Goal: Transaction & Acquisition: Purchase product/service

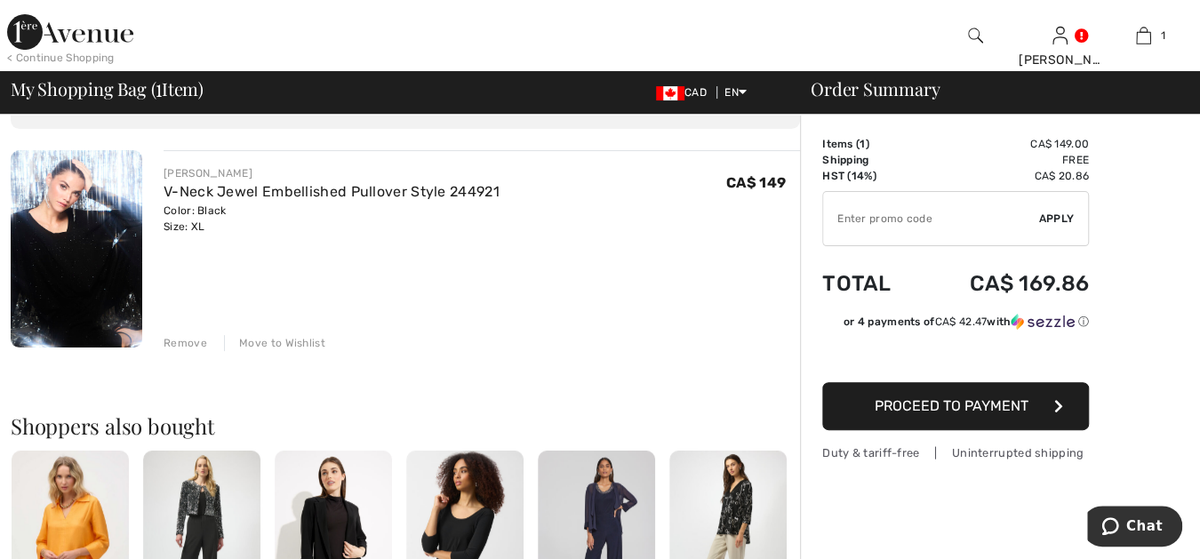
scroll to position [131, 0]
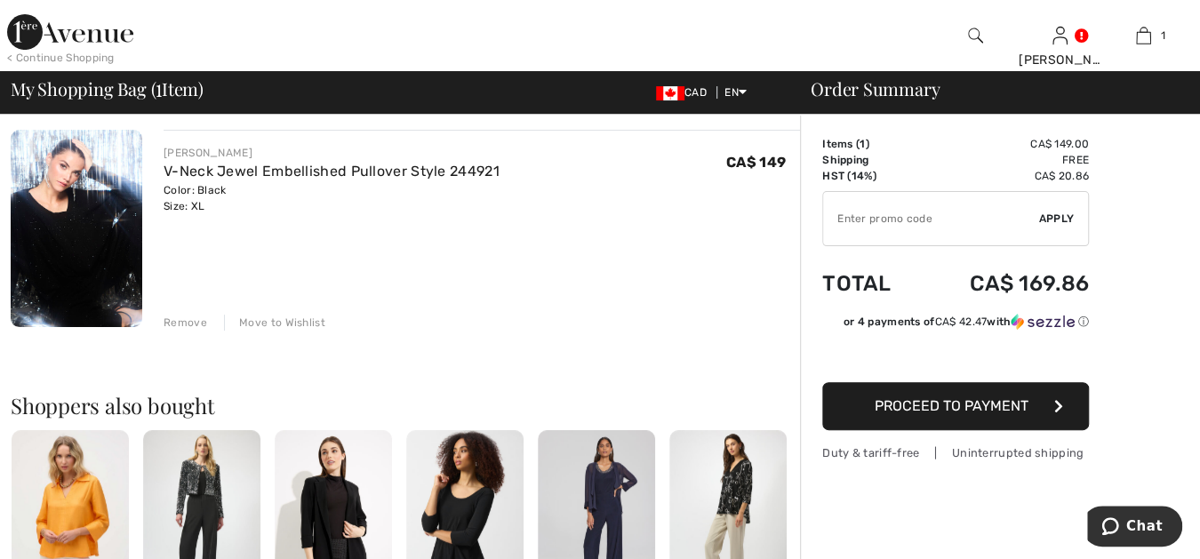
click at [951, 400] on span "Proceed to Payment" at bounding box center [952, 405] width 154 height 17
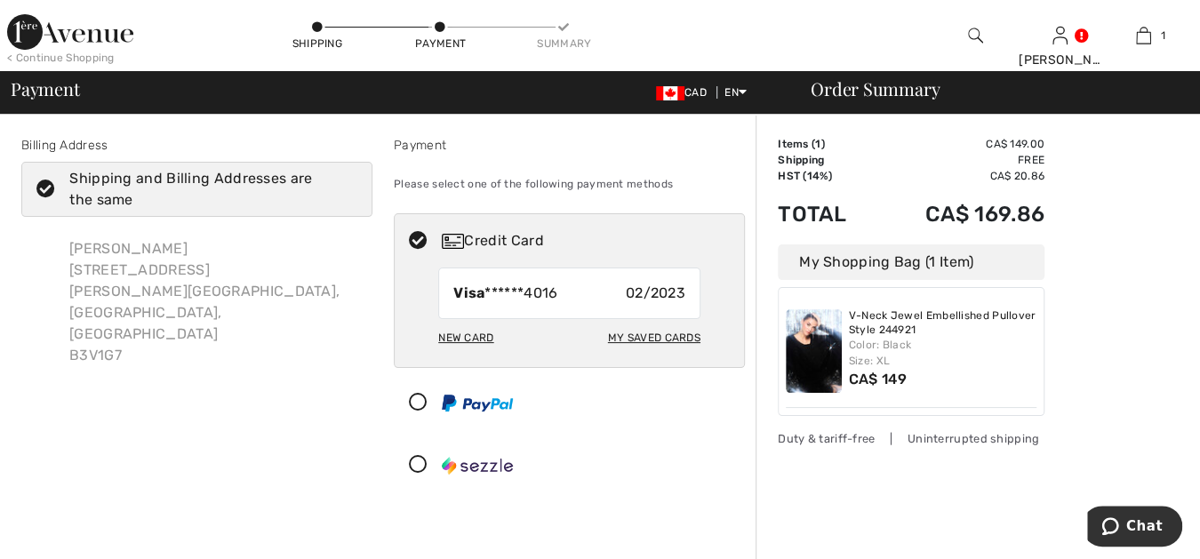
click at [640, 334] on div "My Saved Cards" at bounding box center [654, 338] width 92 height 30
radio input "true"
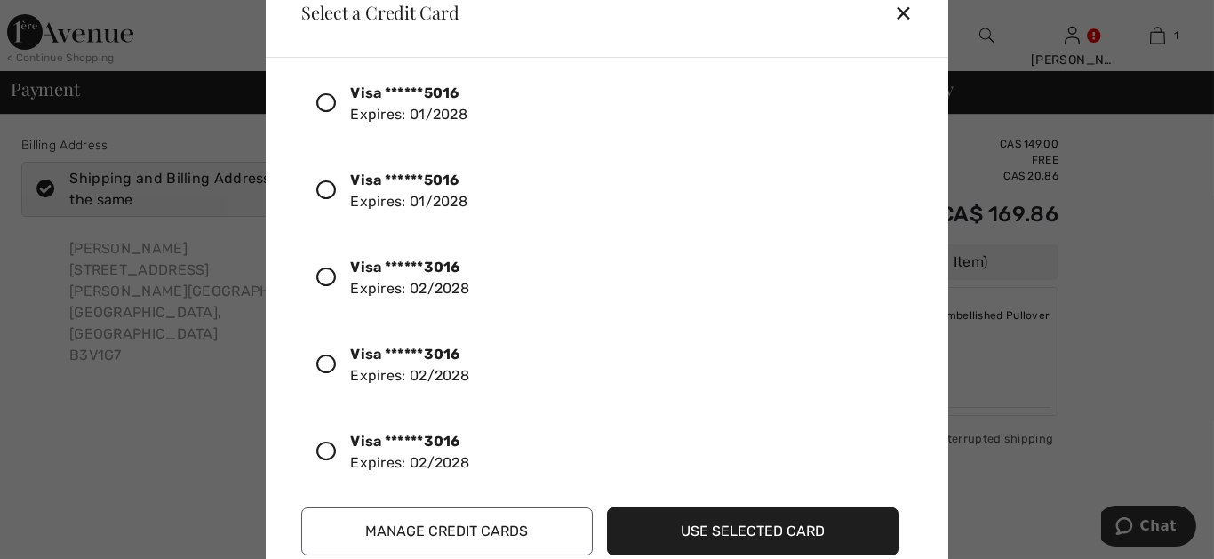
scroll to position [131, 0]
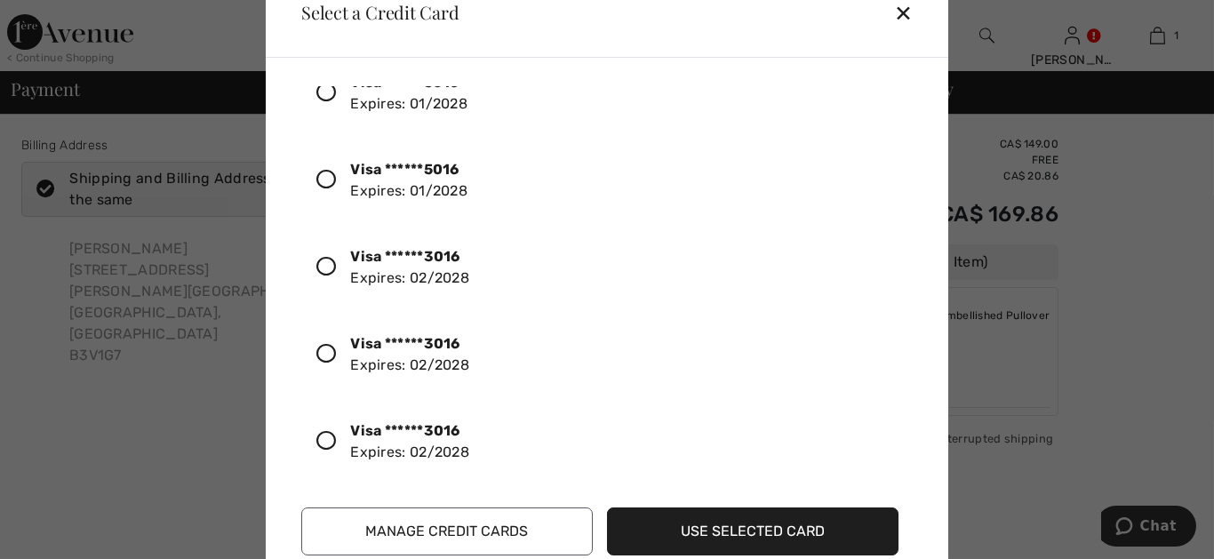
click at [327, 260] on icon at bounding box center [326, 267] width 20 height 20
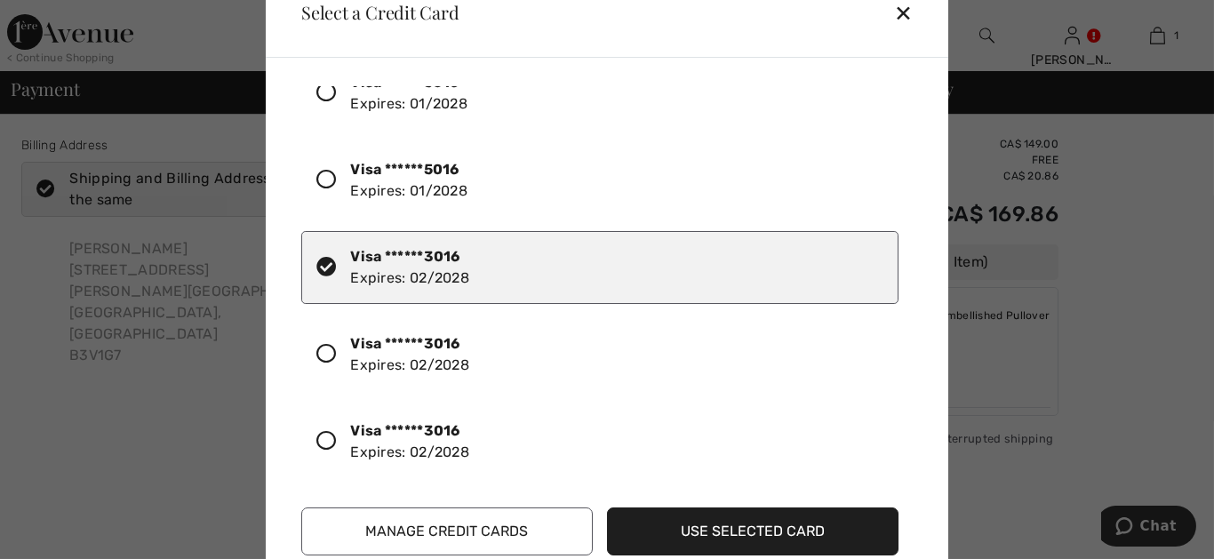
click at [783, 533] on button "Use Selected Card" at bounding box center [753, 532] width 292 height 48
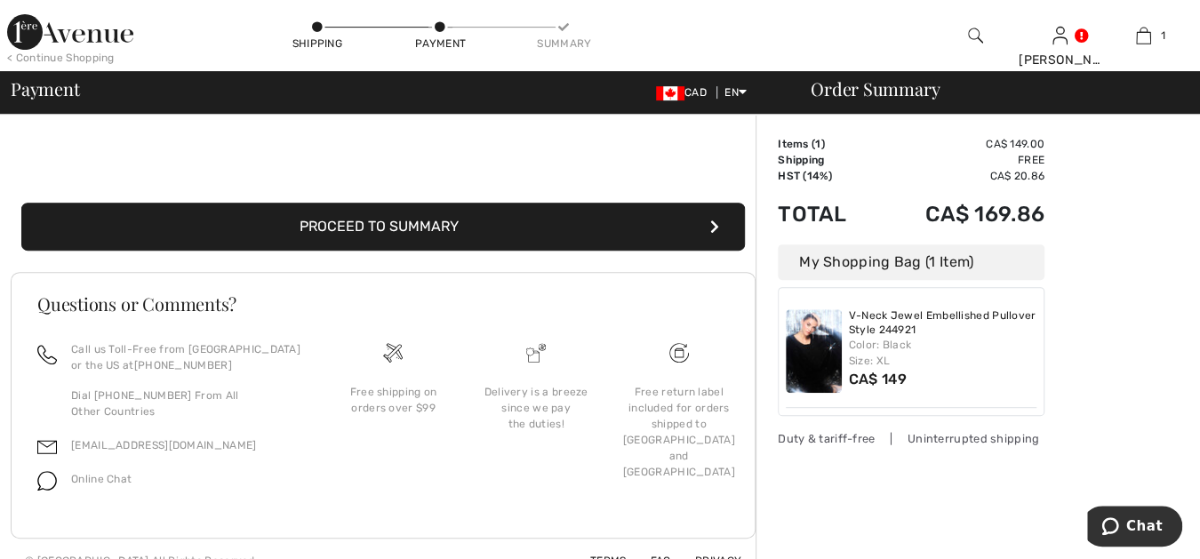
scroll to position [362, 0]
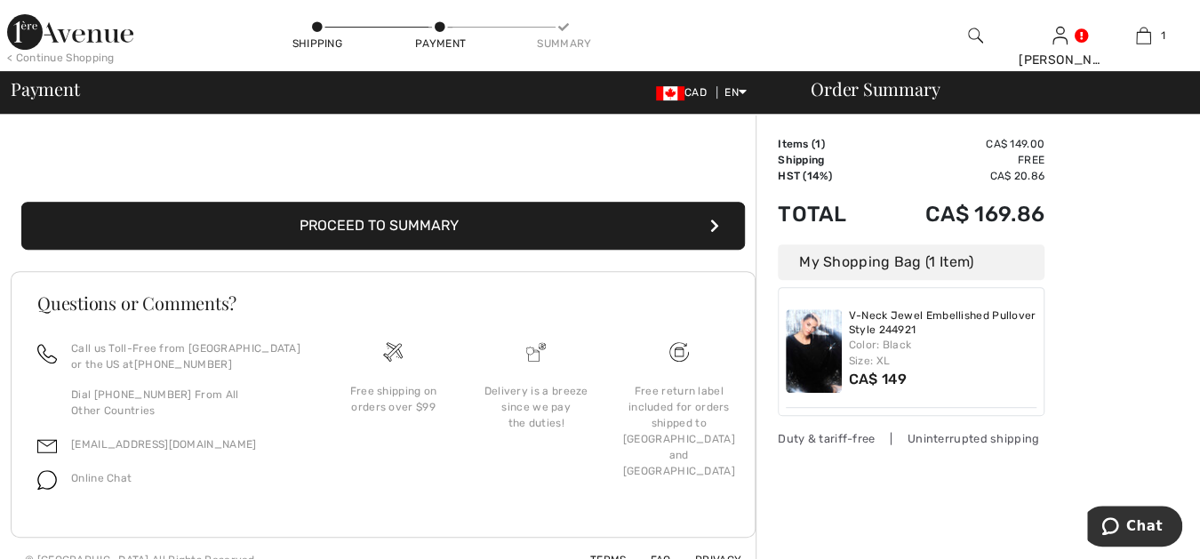
click at [585, 217] on button "Proceed to Summary" at bounding box center [383, 226] width 724 height 48
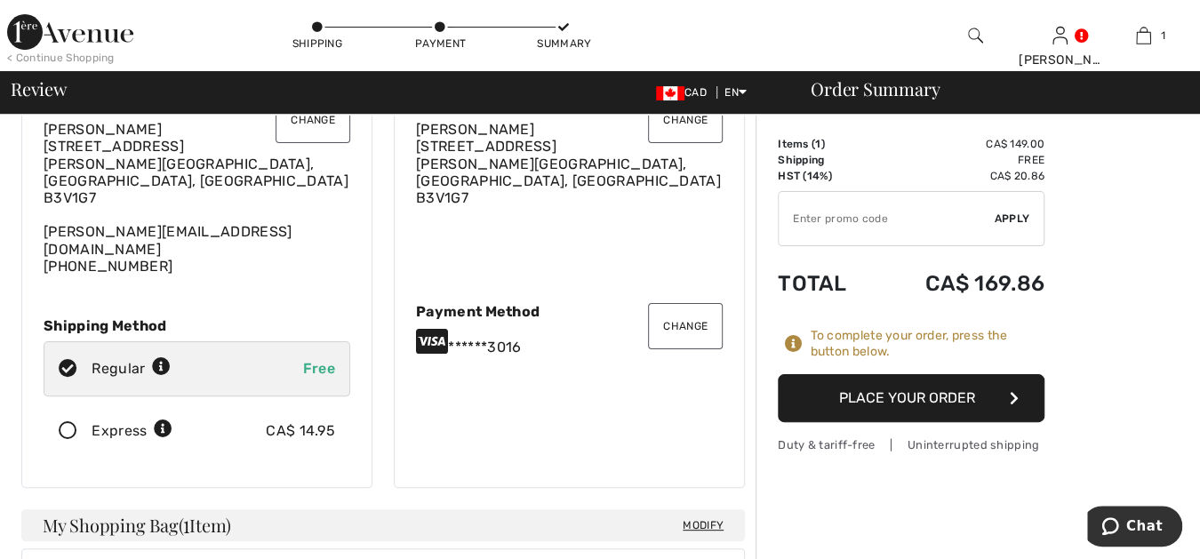
scroll to position [131, 0]
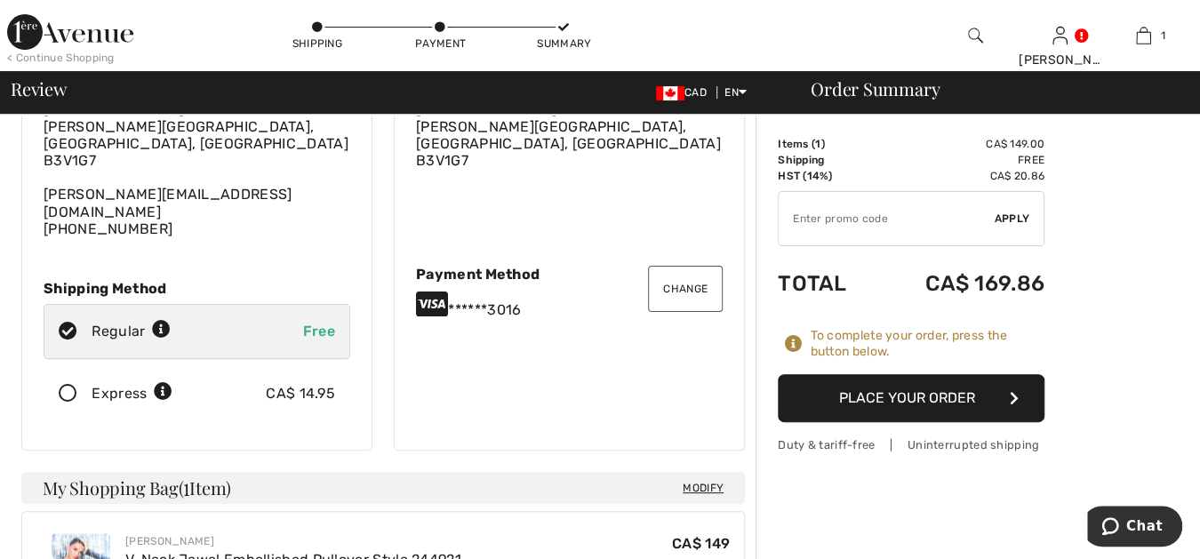
click at [956, 391] on button "Place Your Order" at bounding box center [911, 398] width 267 height 48
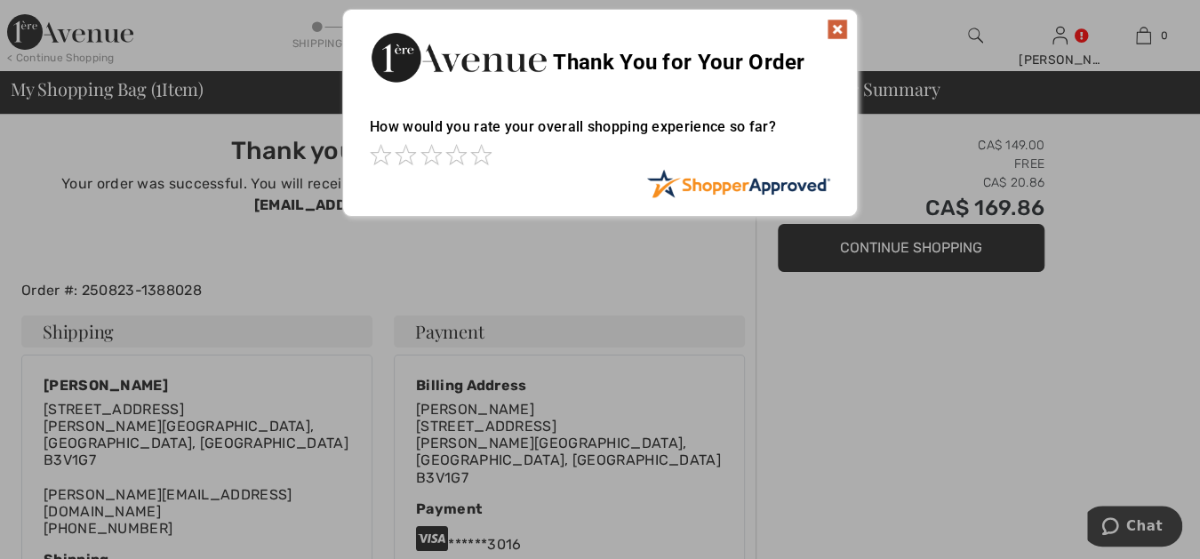
click at [838, 26] on img at bounding box center [837, 29] width 21 height 21
